Goal: Task Accomplishment & Management: Use online tool/utility

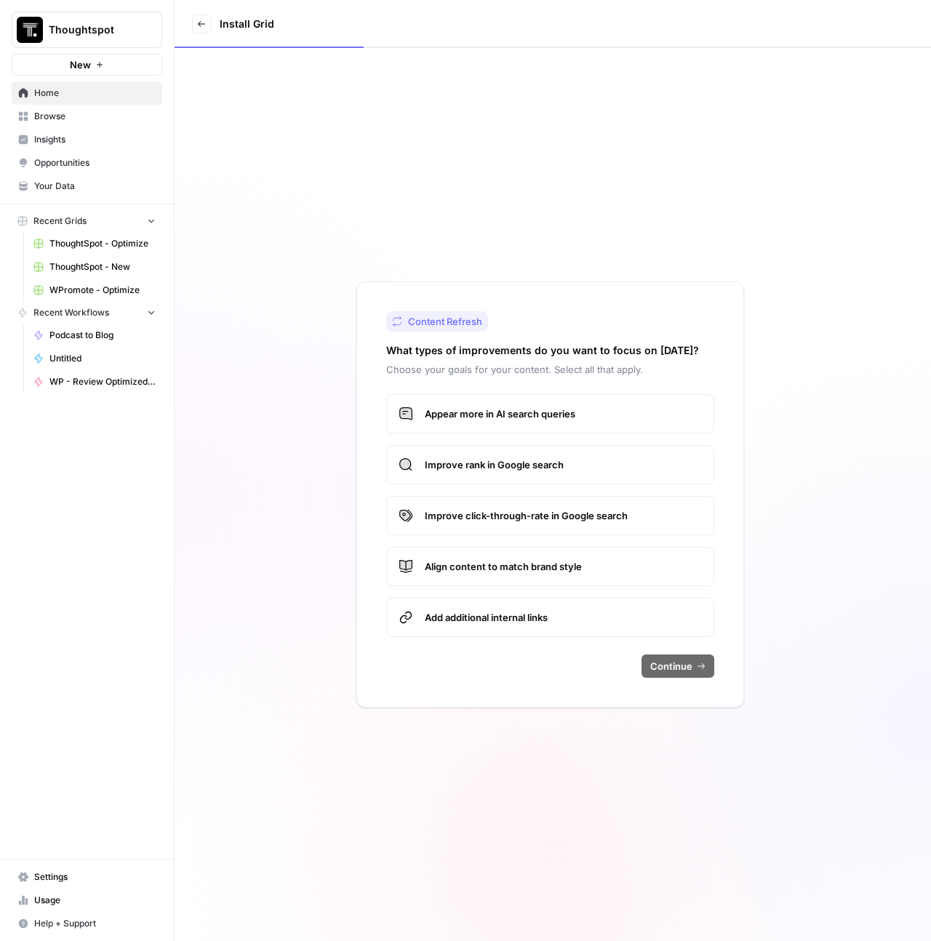
click at [41, 121] on span "Browse" at bounding box center [94, 116] width 121 height 13
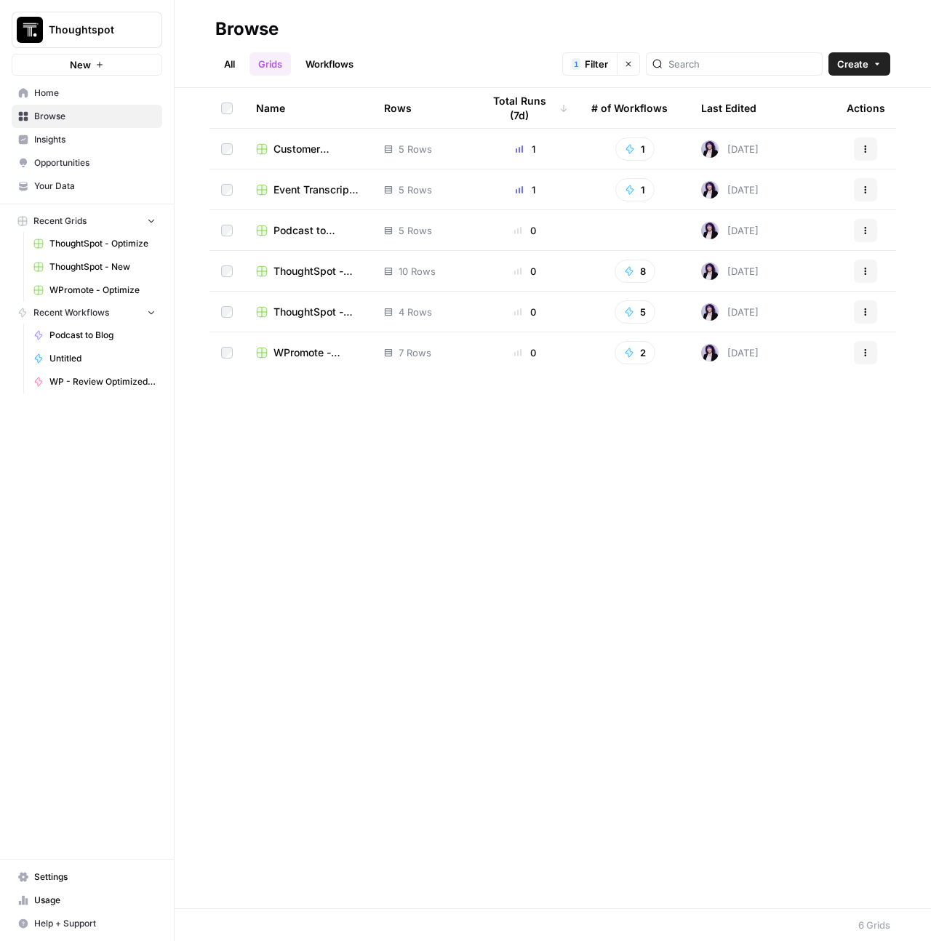
click at [307, 191] on span "Event Transcript to Blog" at bounding box center [317, 190] width 87 height 15
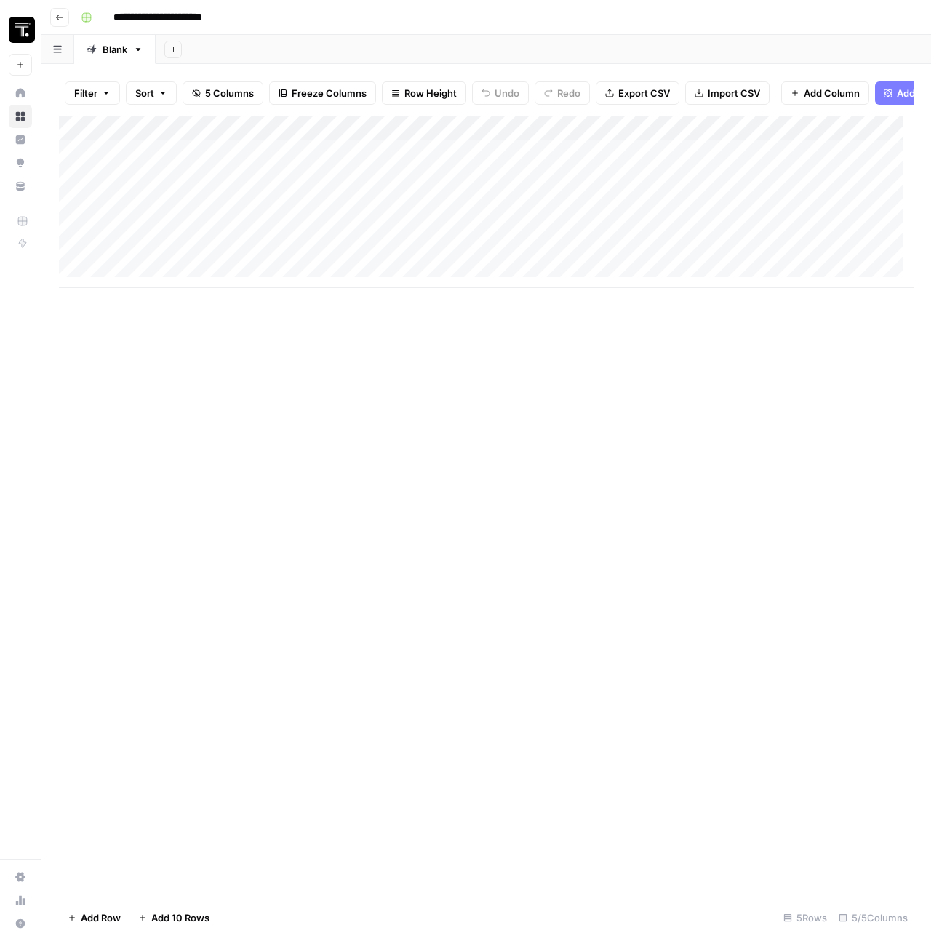
click at [571, 164] on div "Add Column" at bounding box center [486, 202] width 855 height 172
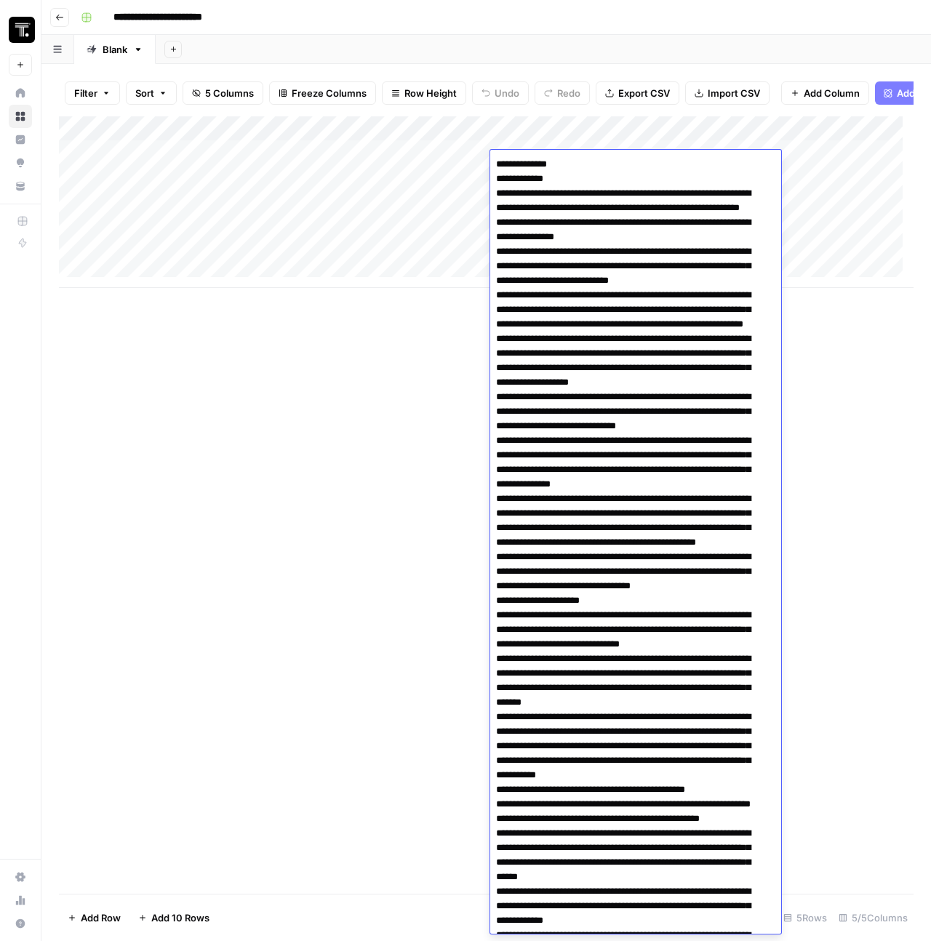
click at [329, 394] on div "Add Column" at bounding box center [486, 505] width 855 height 778
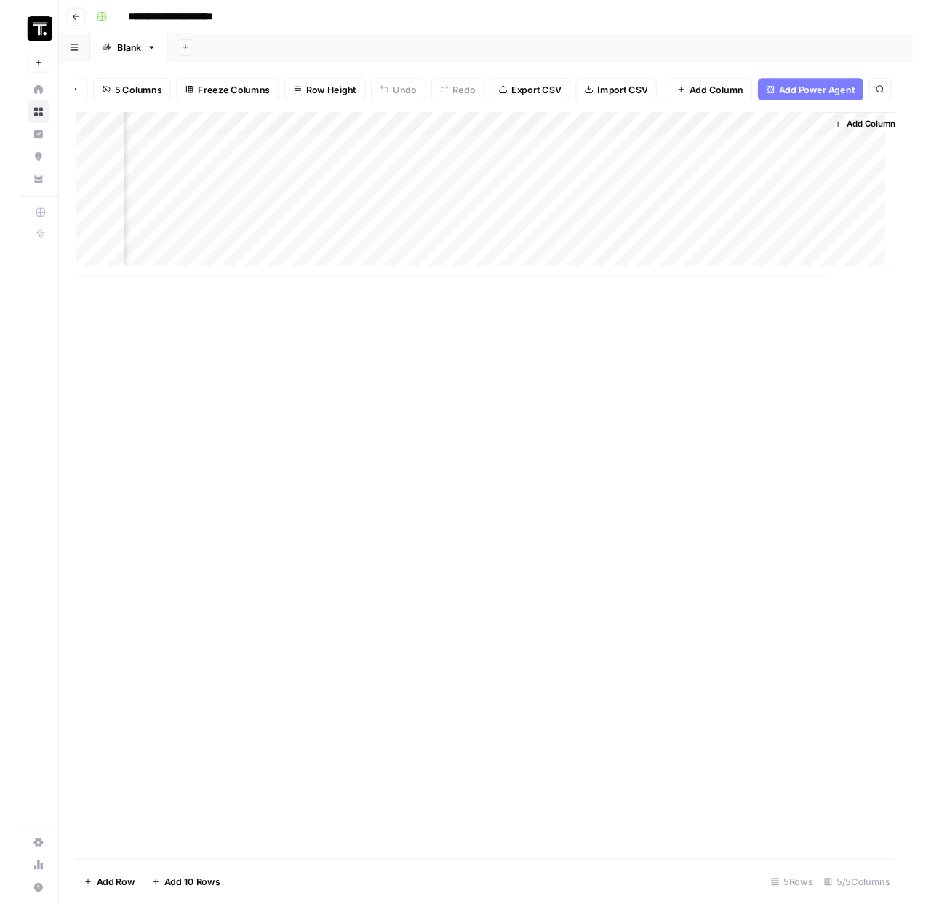
scroll to position [0, 181]
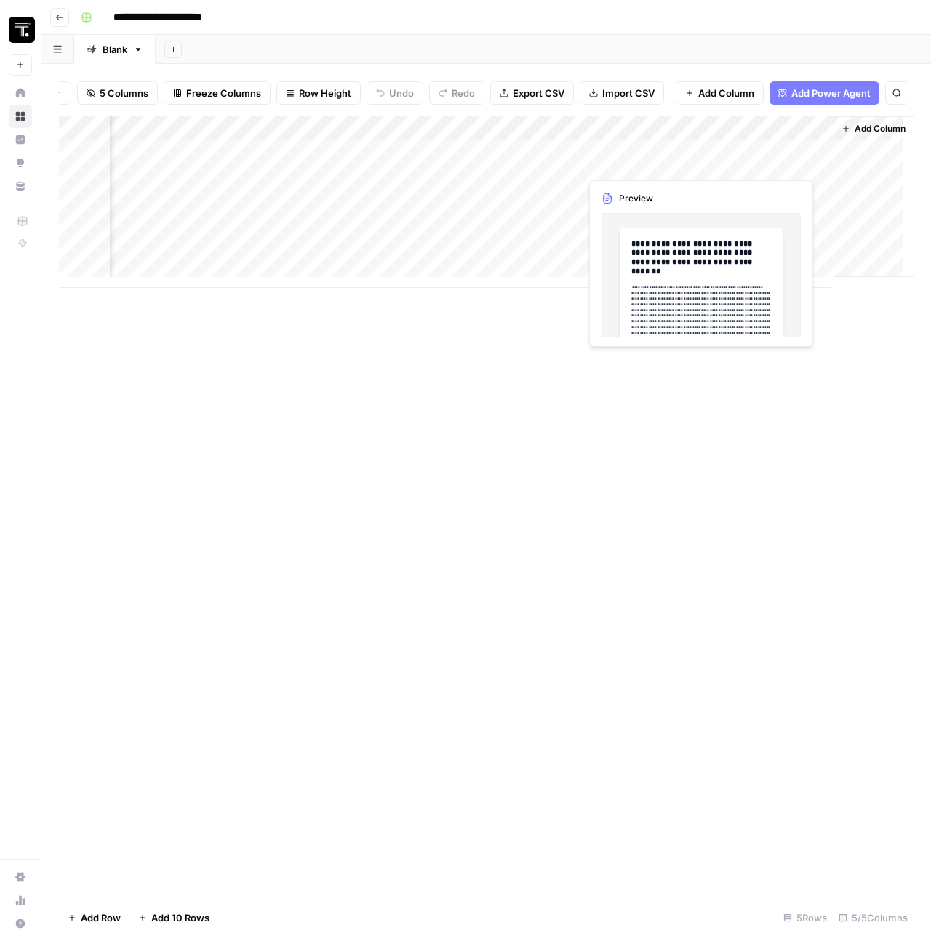
click at [745, 164] on div "Add Column" at bounding box center [486, 202] width 855 height 172
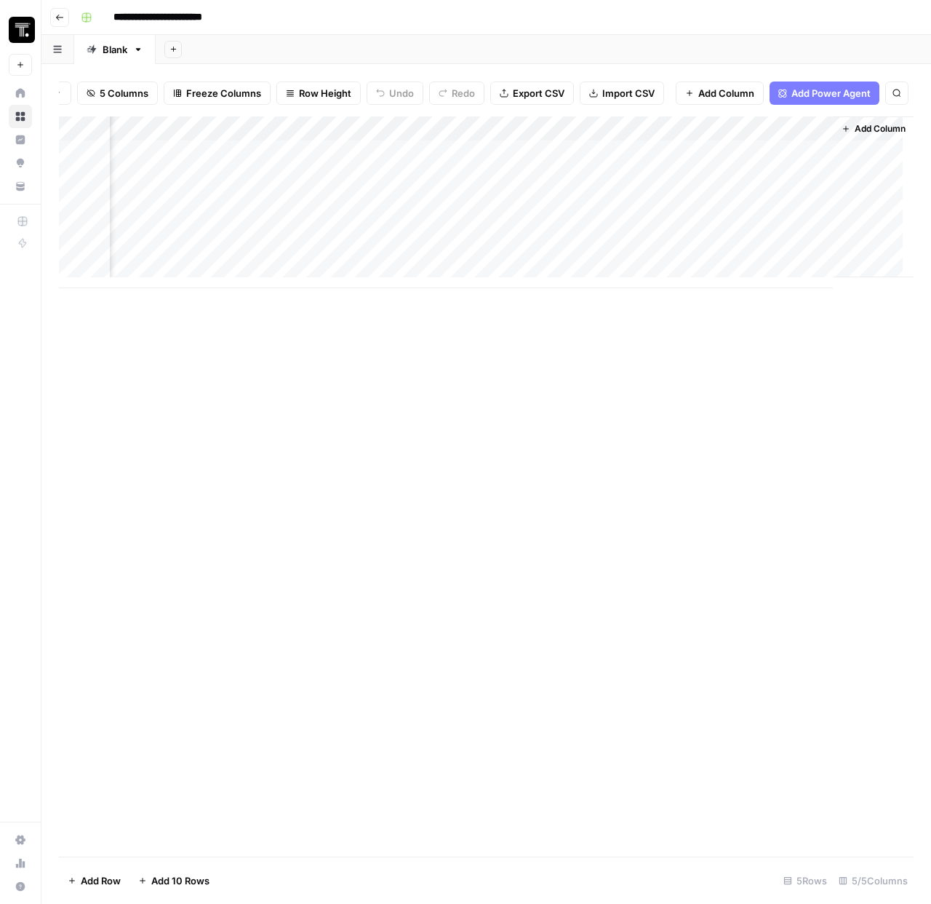
click at [759, 162] on div "Add Column" at bounding box center [486, 202] width 855 height 172
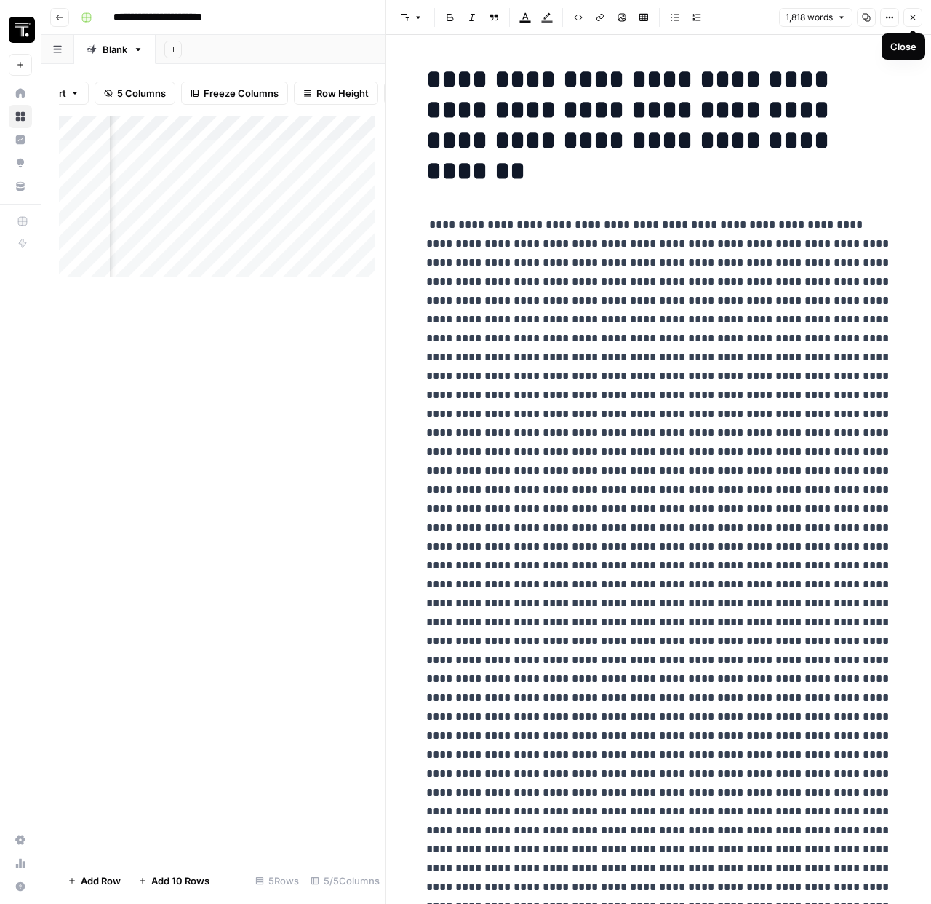
click at [913, 22] on button "Close" at bounding box center [913, 17] width 19 height 19
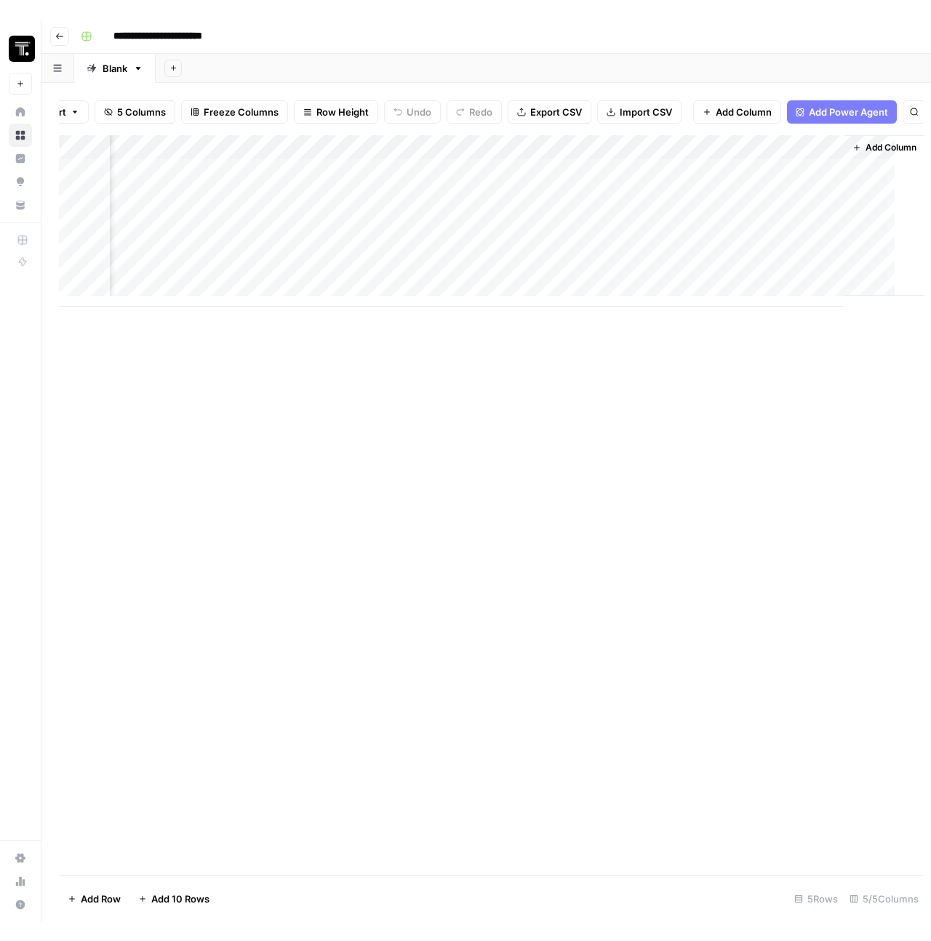
scroll to position [0, 164]
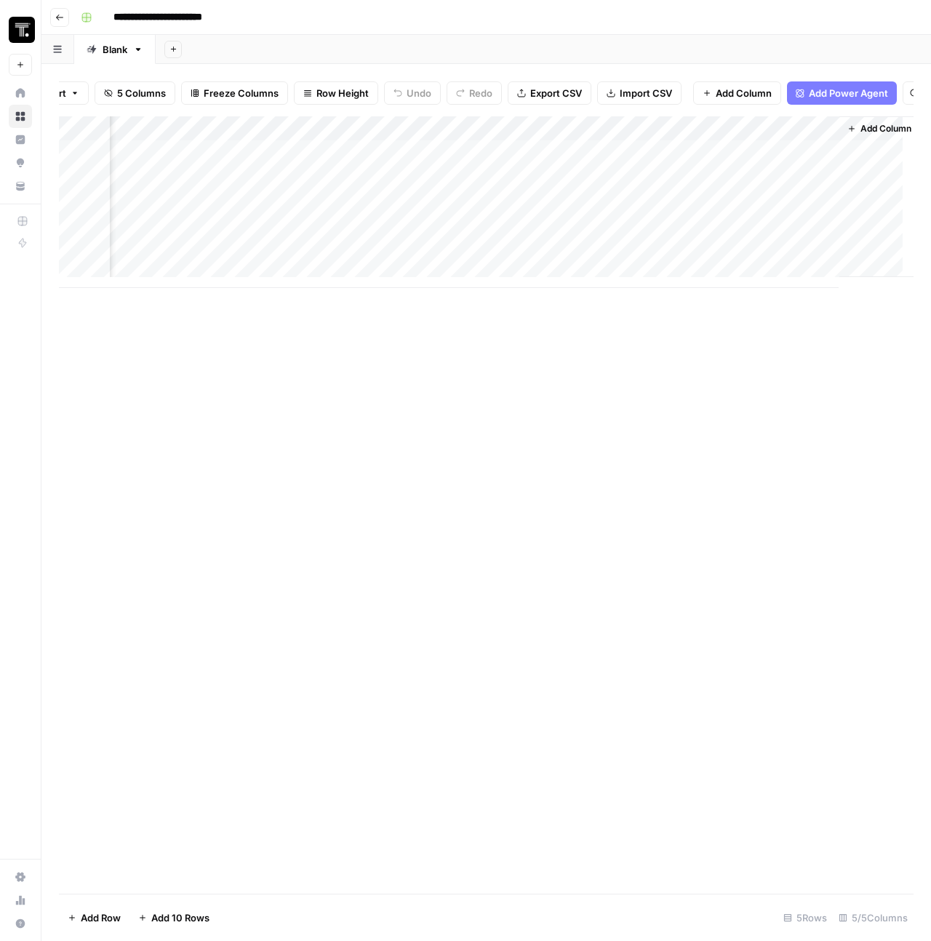
click at [62, 15] on icon "button" at bounding box center [59, 17] width 9 height 9
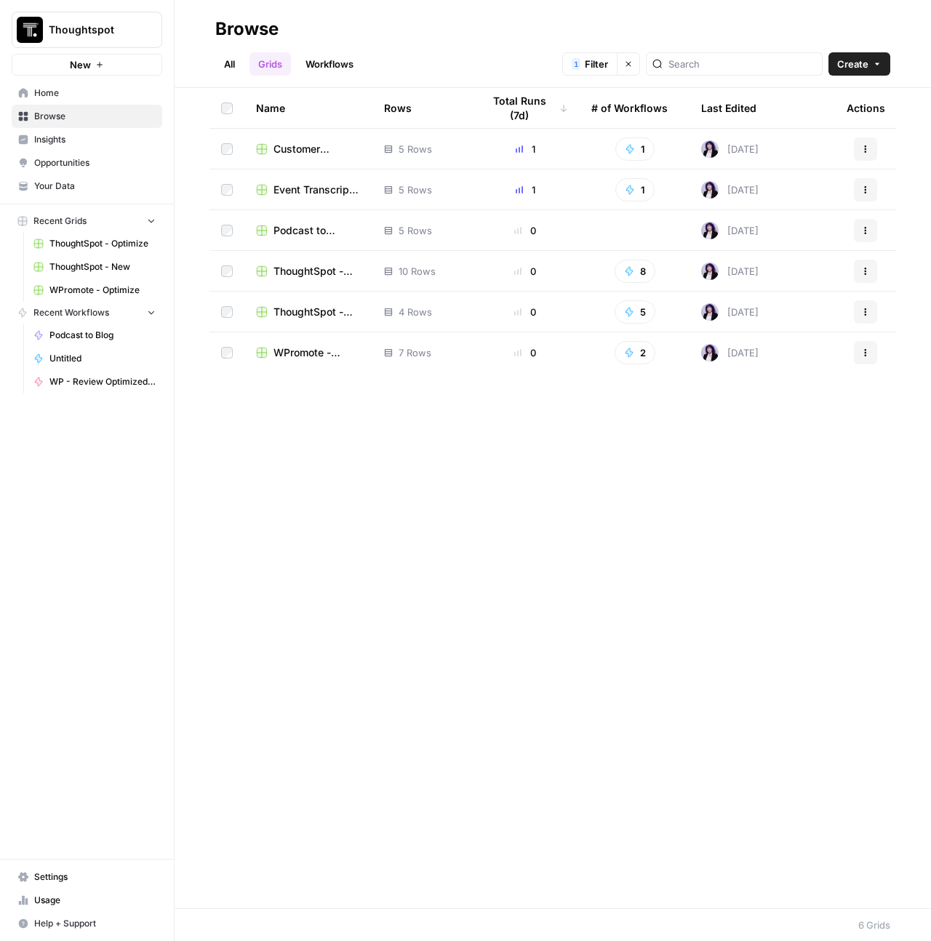
click at [390, 520] on div "Name Rows Total Runs (7d) # of Workflows Last Edited Actions Customer Transcrip…" at bounding box center [553, 498] width 757 height 821
